Goal: Task Accomplishment & Management: Manage account settings

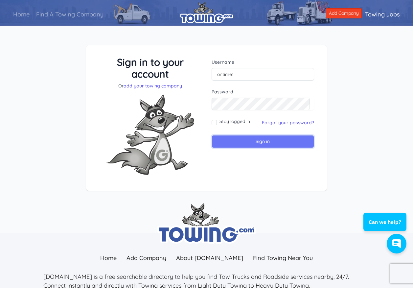
click at [263, 148] on input "Sign in" at bounding box center [262, 141] width 102 height 13
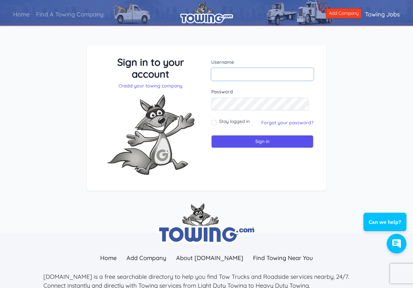
click at [232, 77] on input "text" at bounding box center [262, 74] width 102 height 12
type input "[EMAIL_ADDRESS][DOMAIN_NAME]"
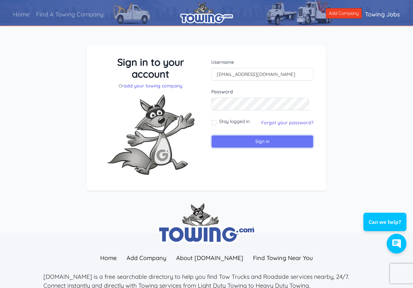
click at [240, 141] on input "Sign in" at bounding box center [262, 141] width 102 height 13
